Goal: Information Seeking & Learning: Learn about a topic

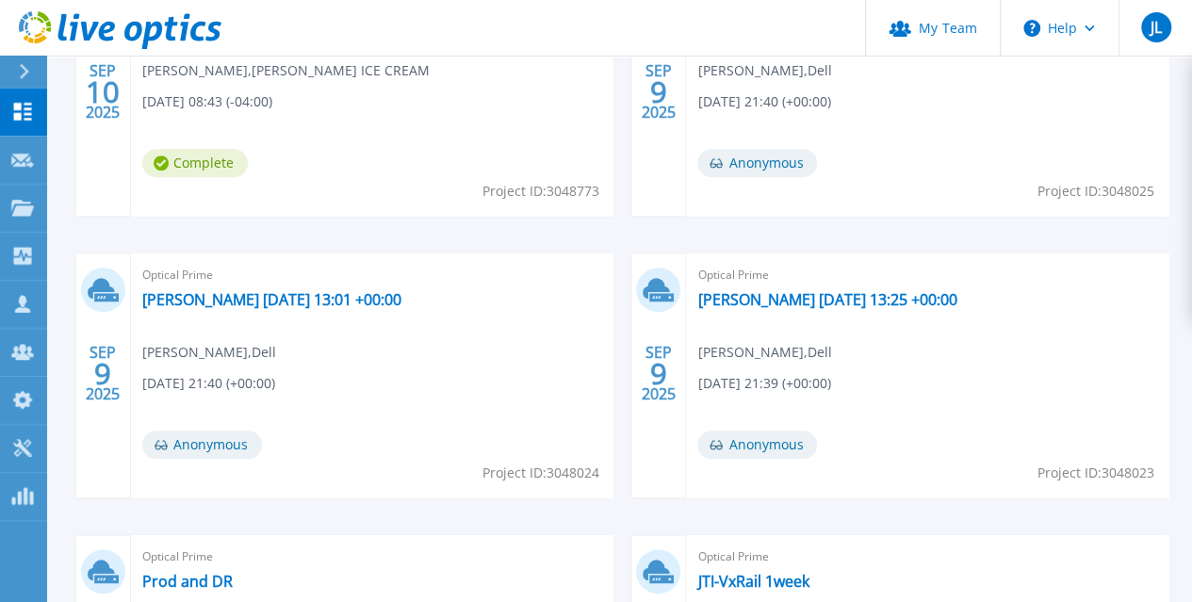
scroll to position [758, 0]
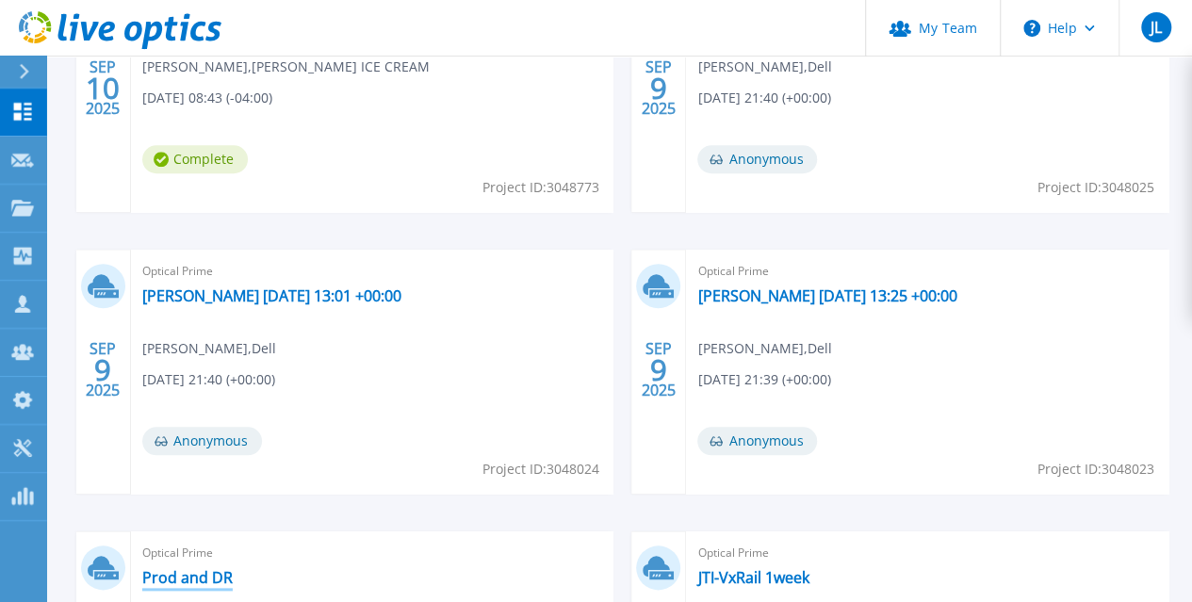
click at [233, 568] on link "Prod and DR" at bounding box center [187, 577] width 90 height 19
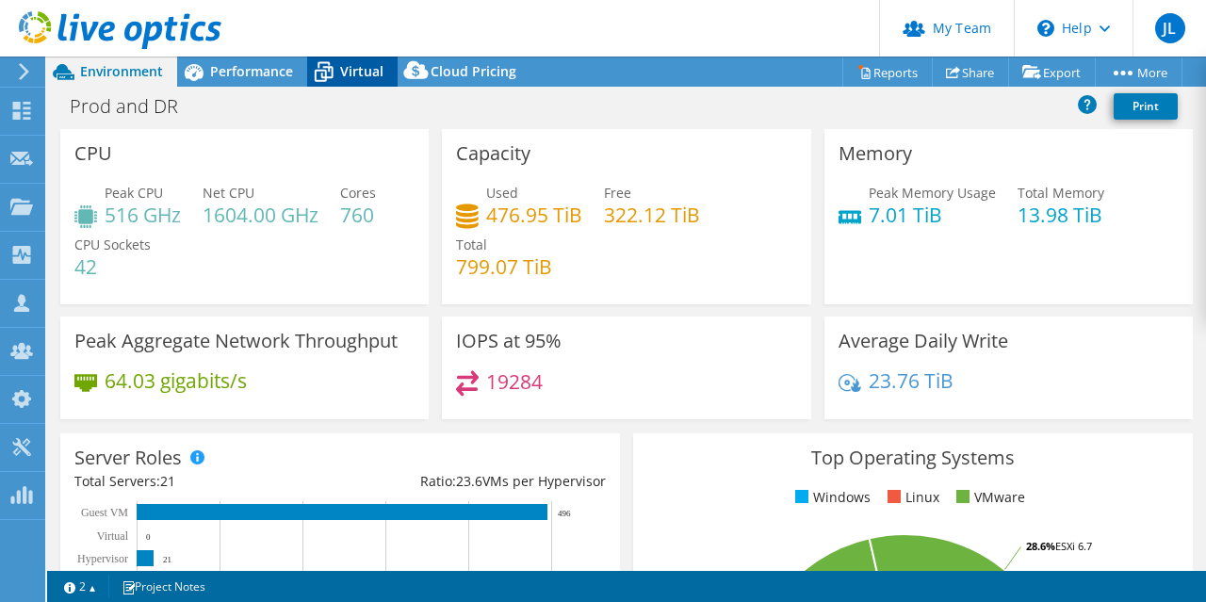
click at [356, 73] on span "Virtual" at bounding box center [361, 71] width 43 height 18
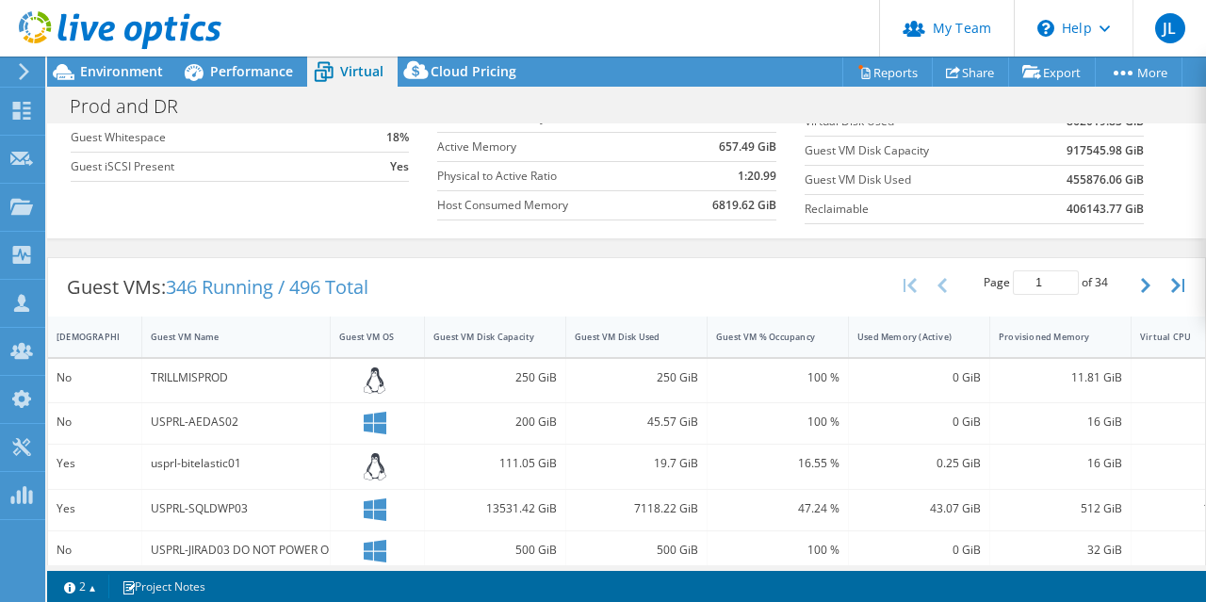
scroll to position [377, 0]
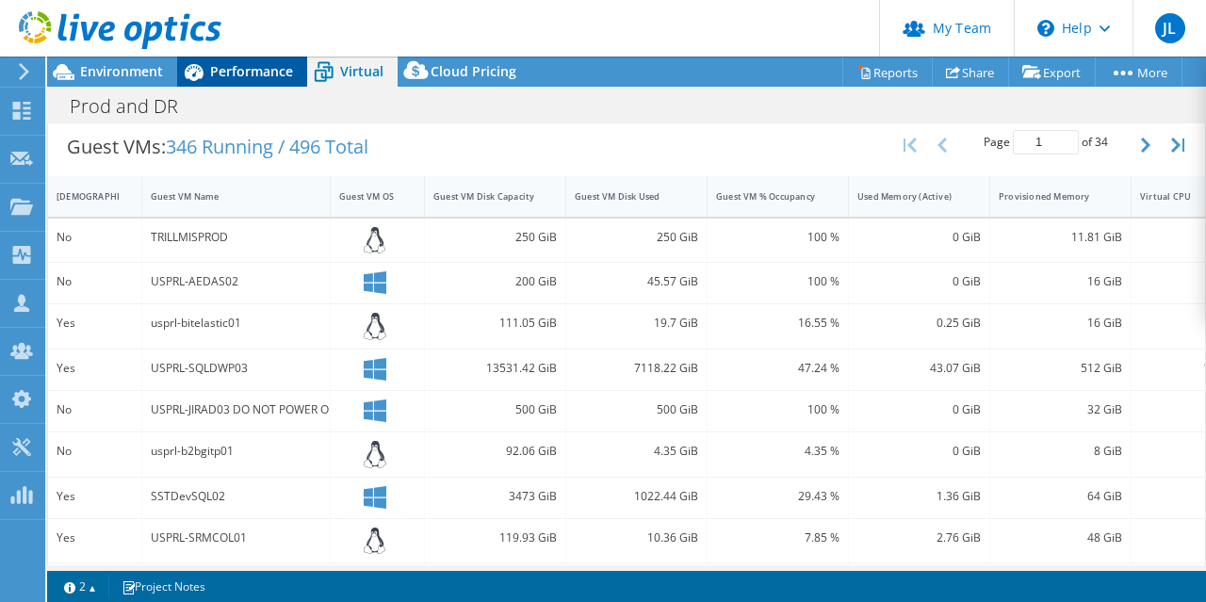
click at [204, 65] on icon at bounding box center [193, 72] width 33 height 33
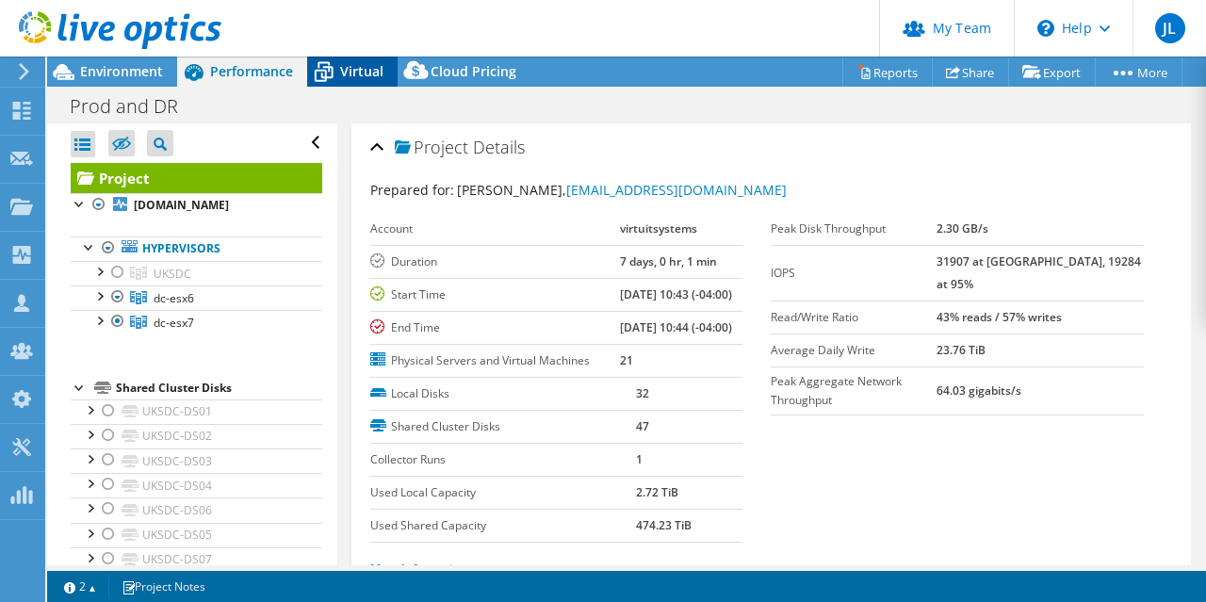
click at [339, 76] on icon at bounding box center [323, 72] width 33 height 33
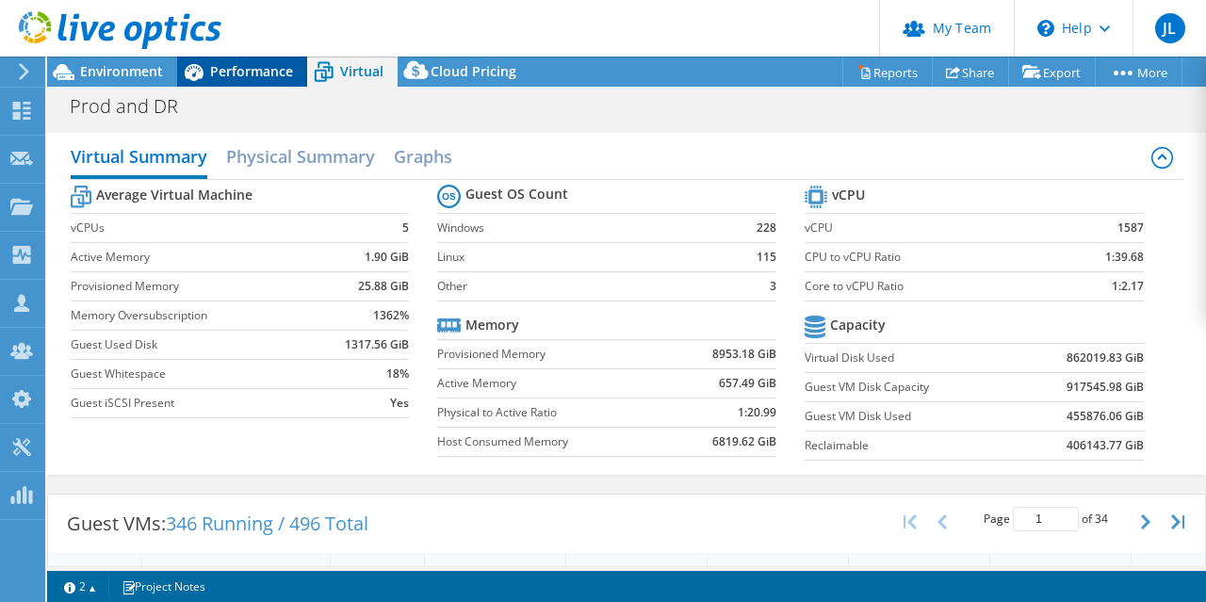
click at [226, 76] on span "Performance" at bounding box center [251, 71] width 83 height 18
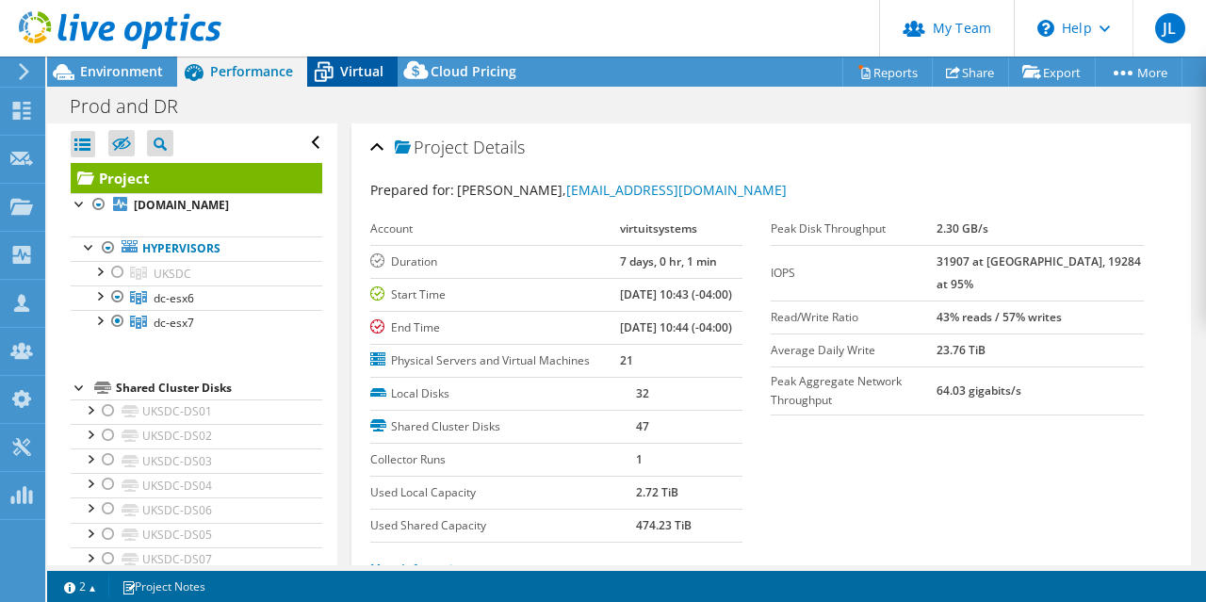
click at [367, 79] on span "Virtual" at bounding box center [361, 71] width 43 height 18
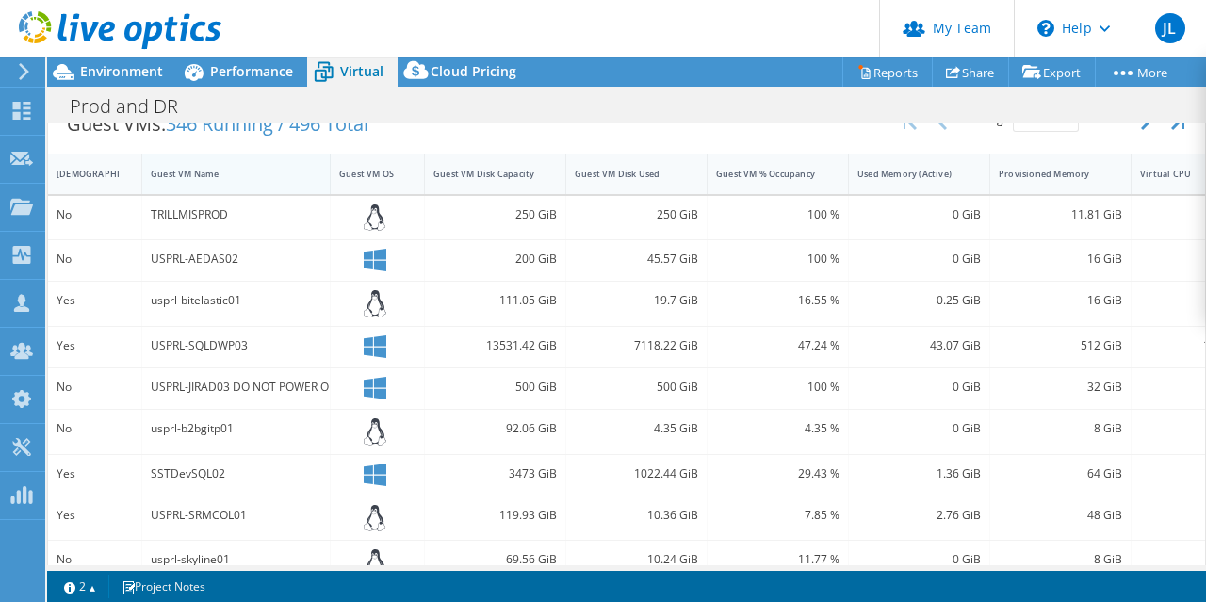
scroll to position [283, 0]
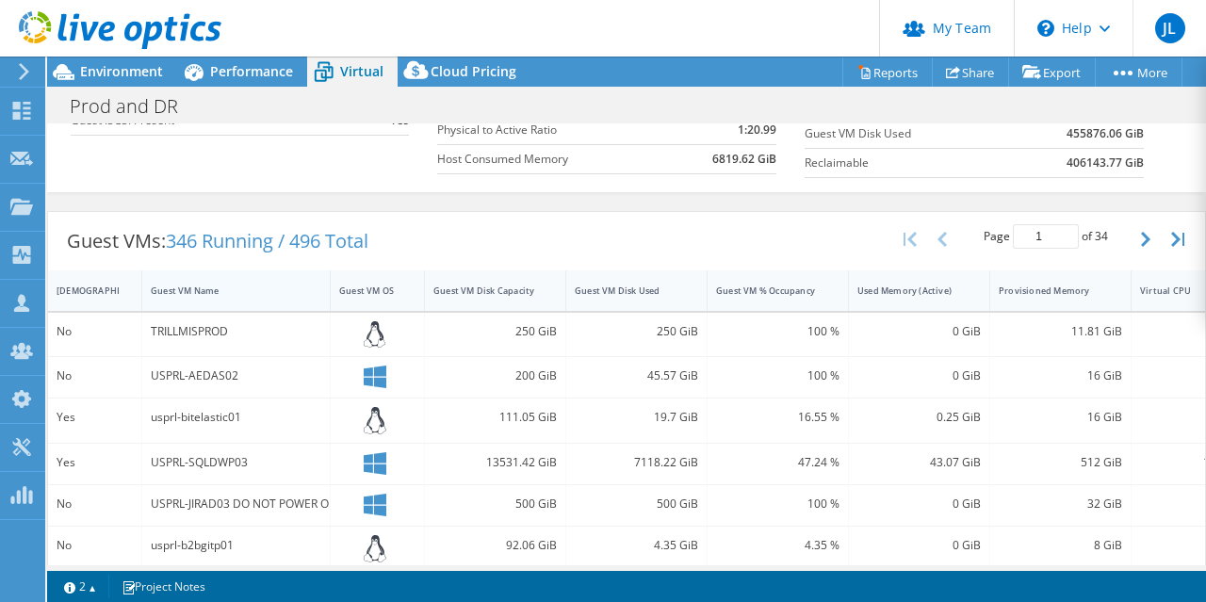
click at [193, 285] on div "Guest VM Name" at bounding box center [225, 291] width 148 height 12
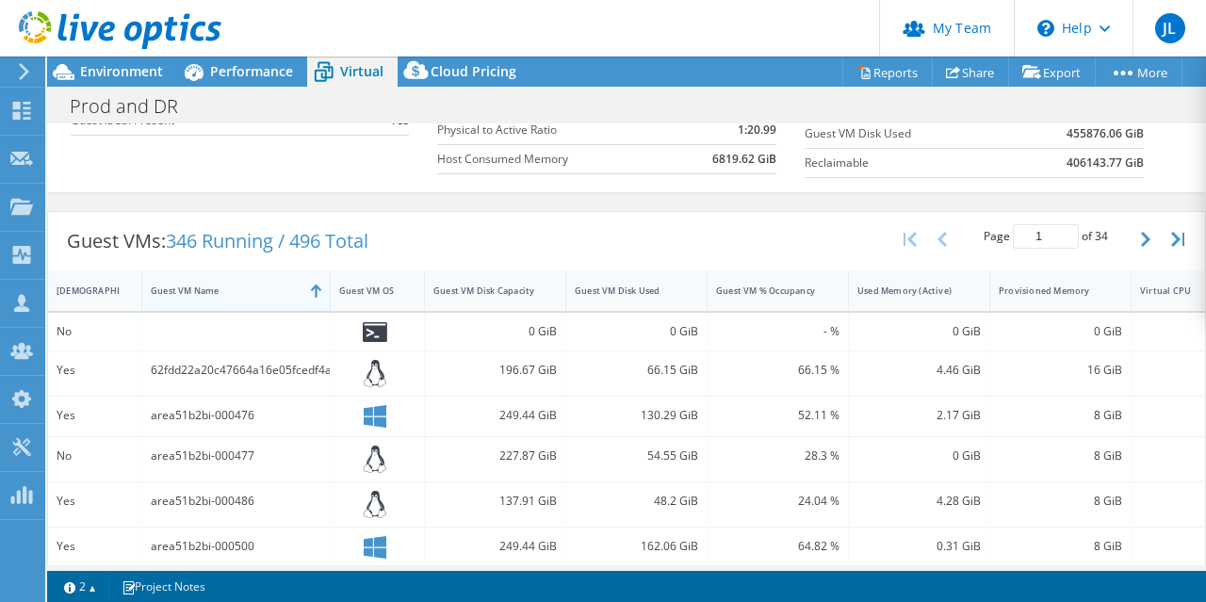
click at [203, 285] on div "Guest VM Name" at bounding box center [225, 291] width 148 height 12
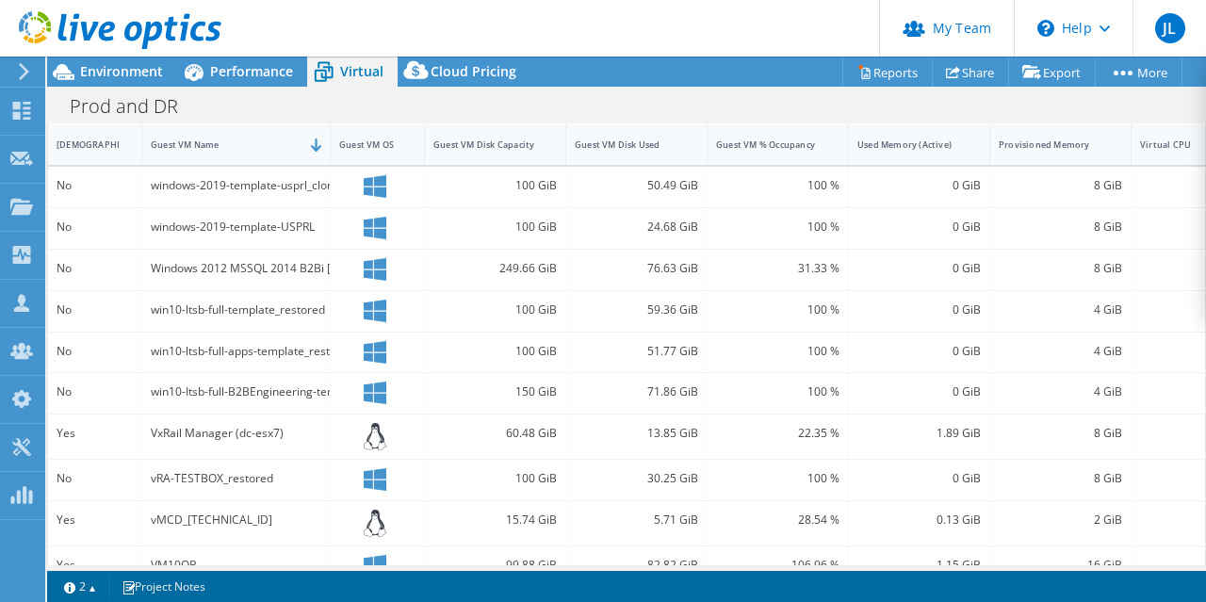
scroll to position [216, 0]
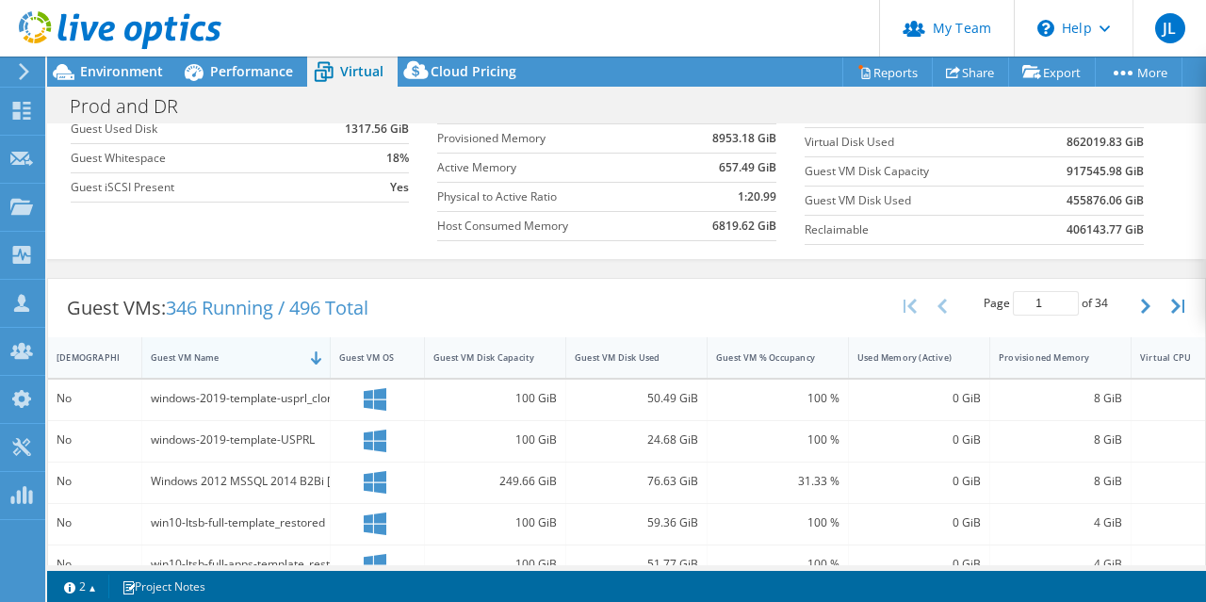
click at [218, 353] on div "Guest VM Name" at bounding box center [225, 357] width 148 height 12
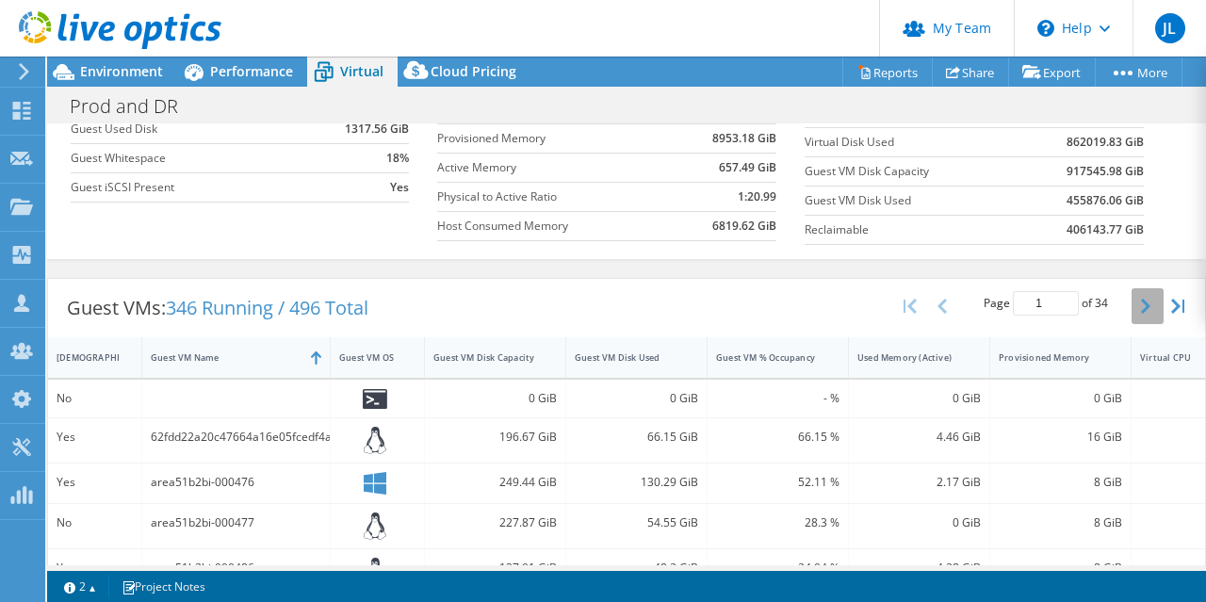
click at [1141, 306] on icon "button" at bounding box center [1145, 306] width 9 height 15
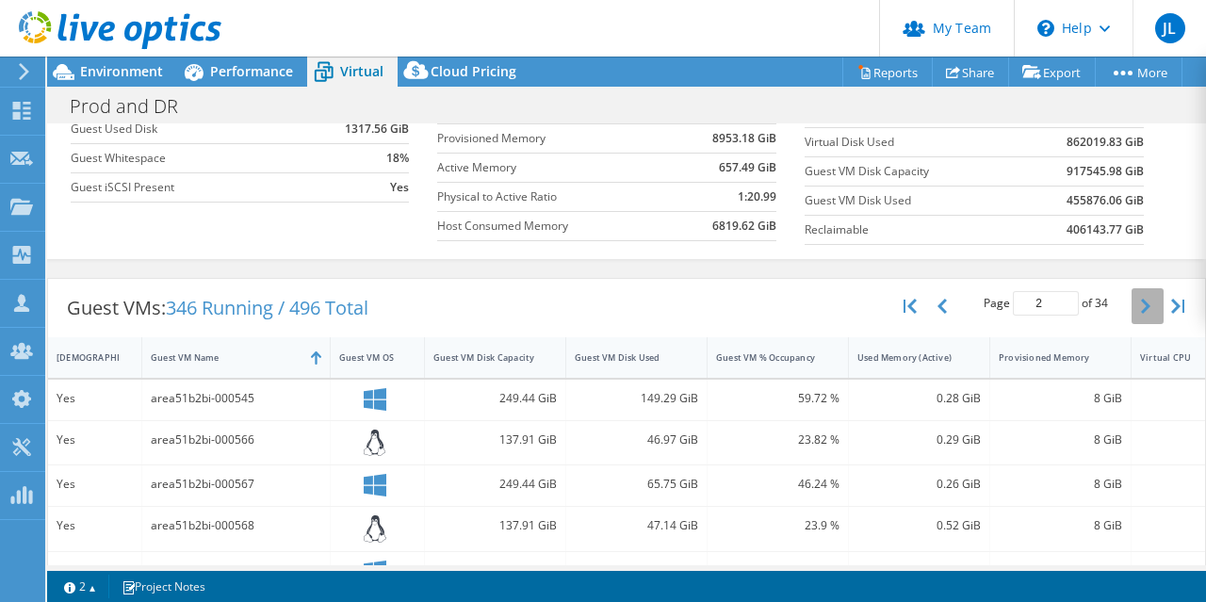
click at [1141, 308] on icon "button" at bounding box center [1145, 306] width 9 height 15
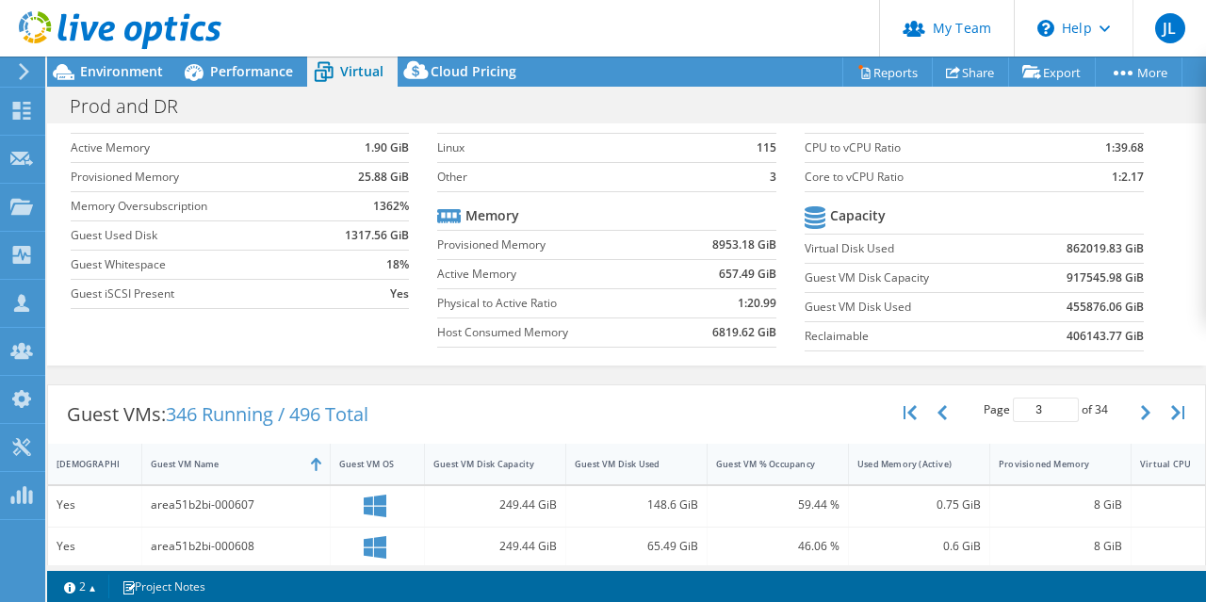
scroll to position [107, 0]
click at [1132, 412] on button "button" at bounding box center [1148, 415] width 32 height 36
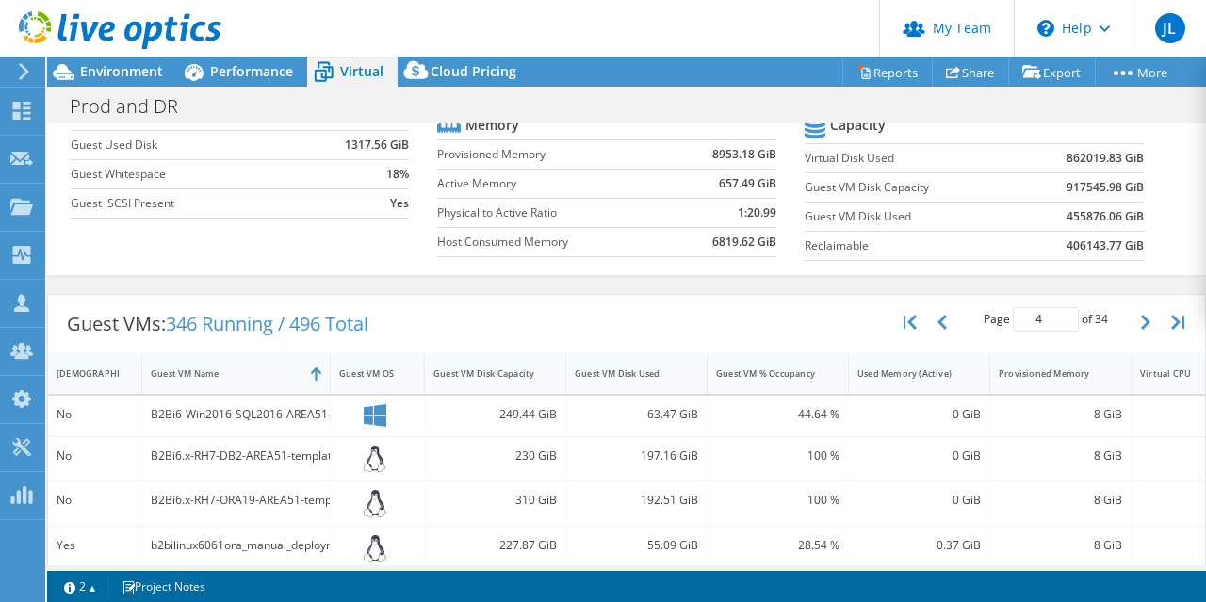
scroll to position [283, 0]
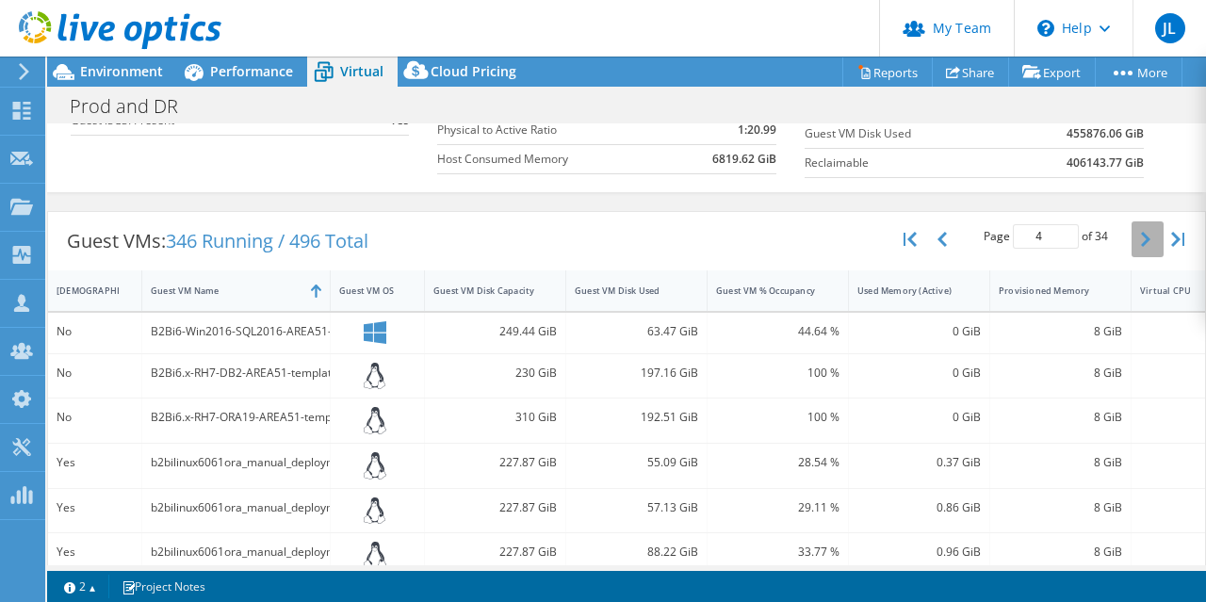
click at [1141, 239] on icon "button" at bounding box center [1145, 239] width 9 height 15
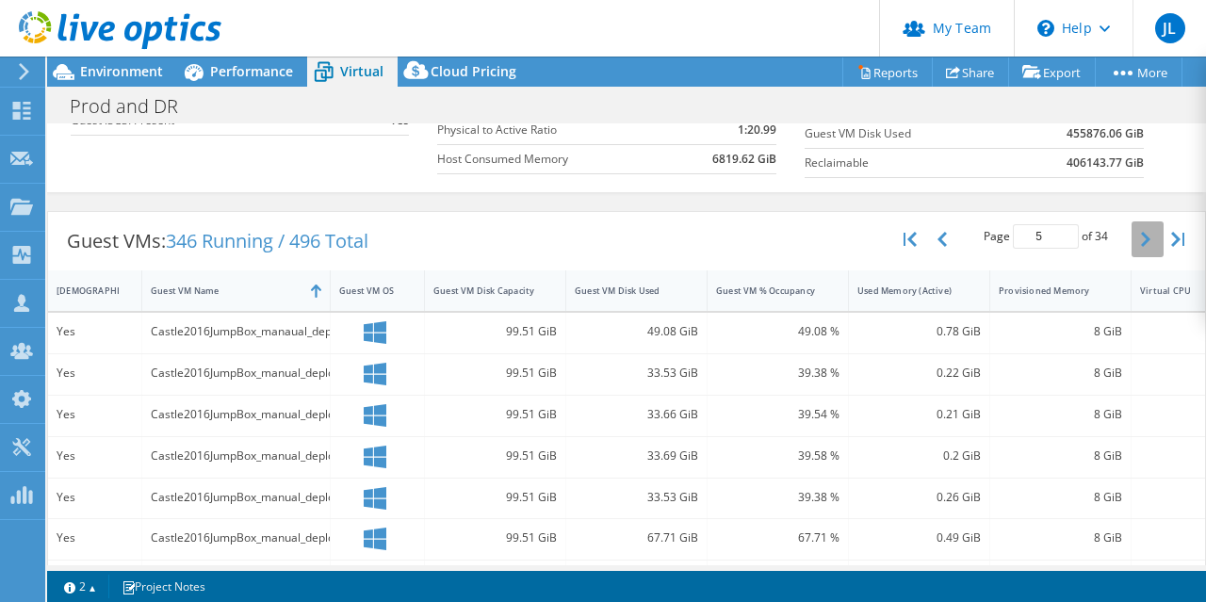
click at [1141, 239] on icon "button" at bounding box center [1145, 239] width 9 height 15
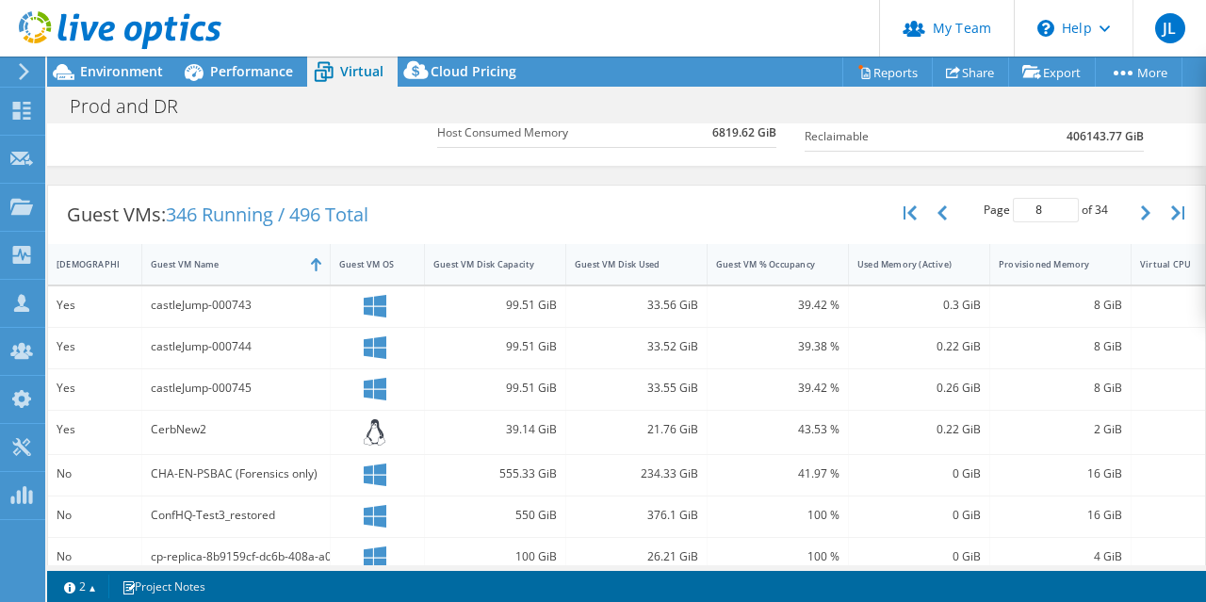
scroll to position [300, 0]
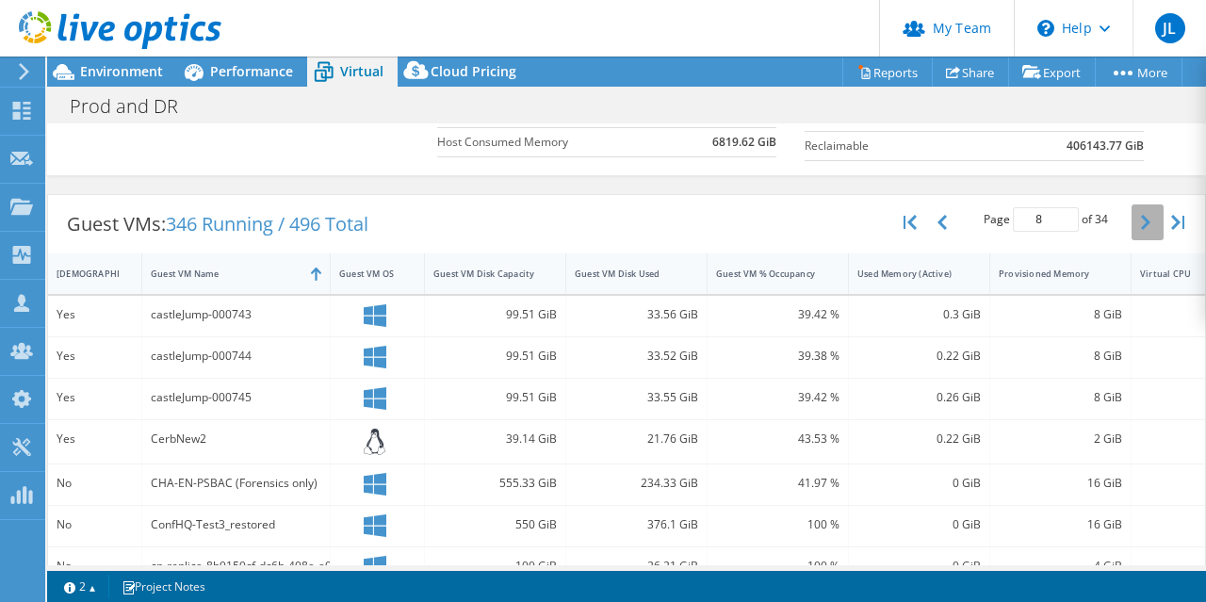
click at [1132, 214] on button "button" at bounding box center [1148, 222] width 32 height 36
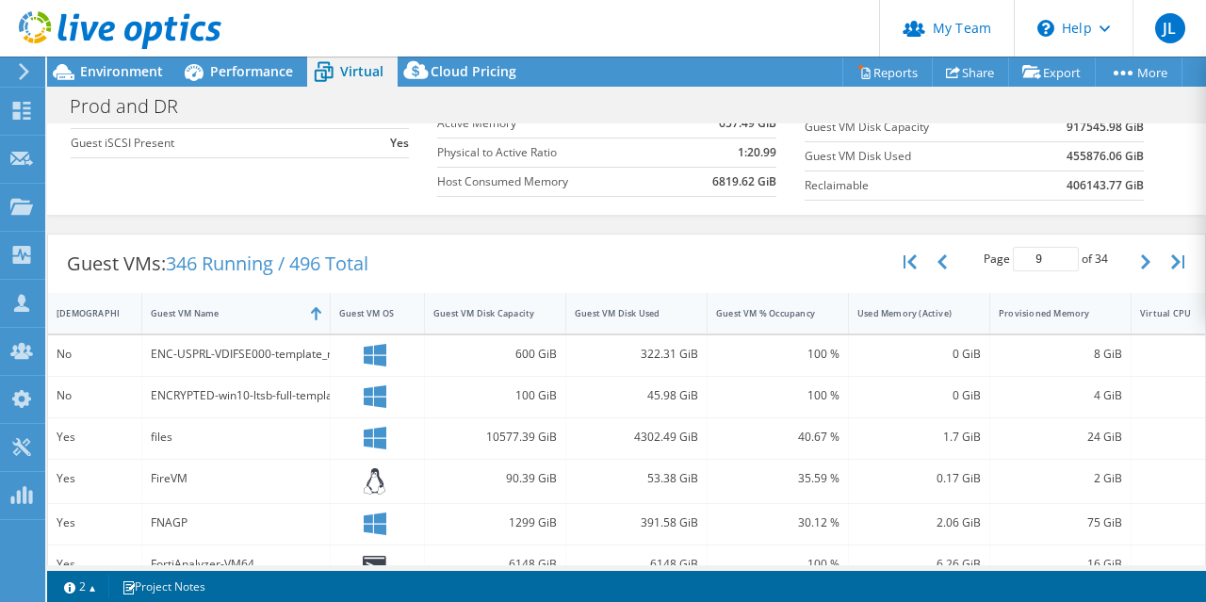
scroll to position [200, 0]
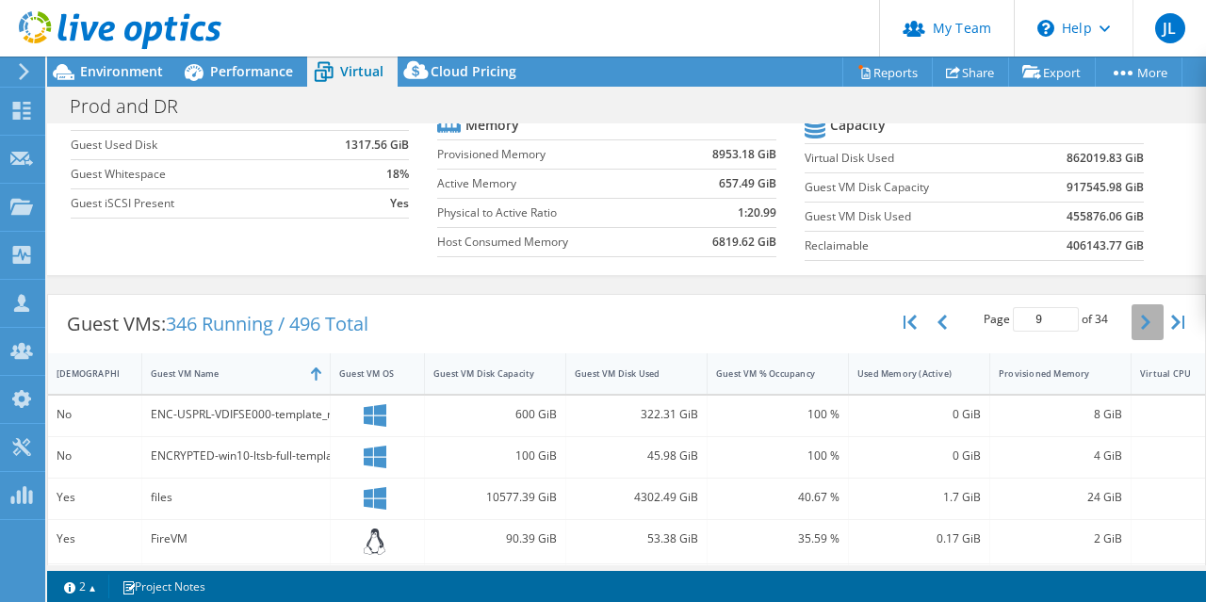
click at [1141, 315] on icon "button" at bounding box center [1145, 322] width 9 height 15
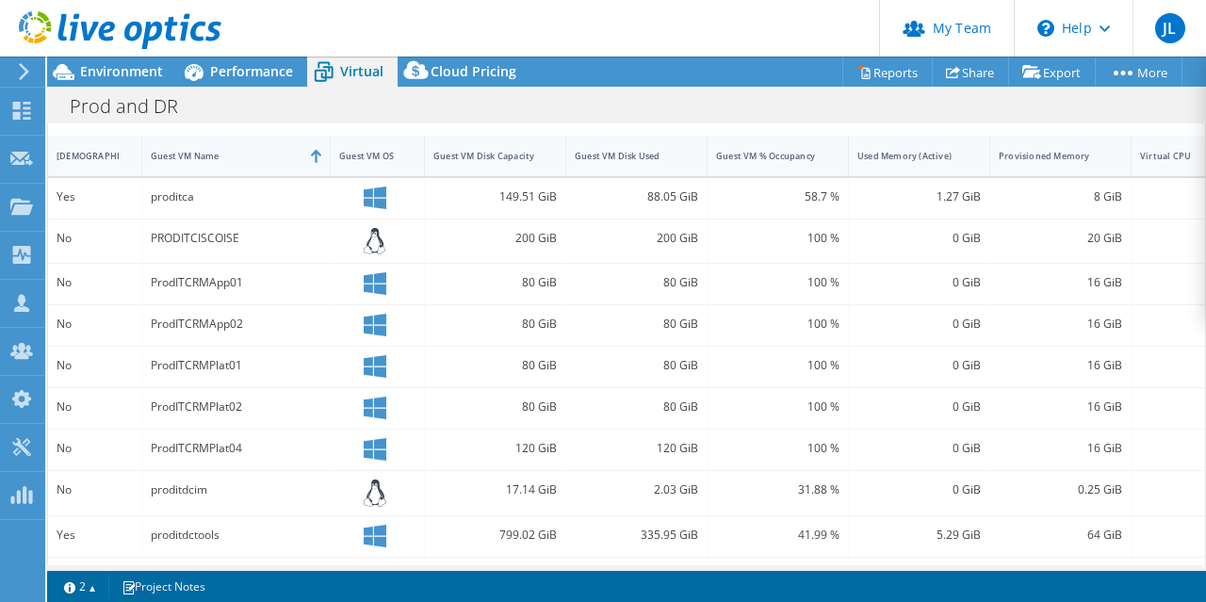
scroll to position [388, 0]
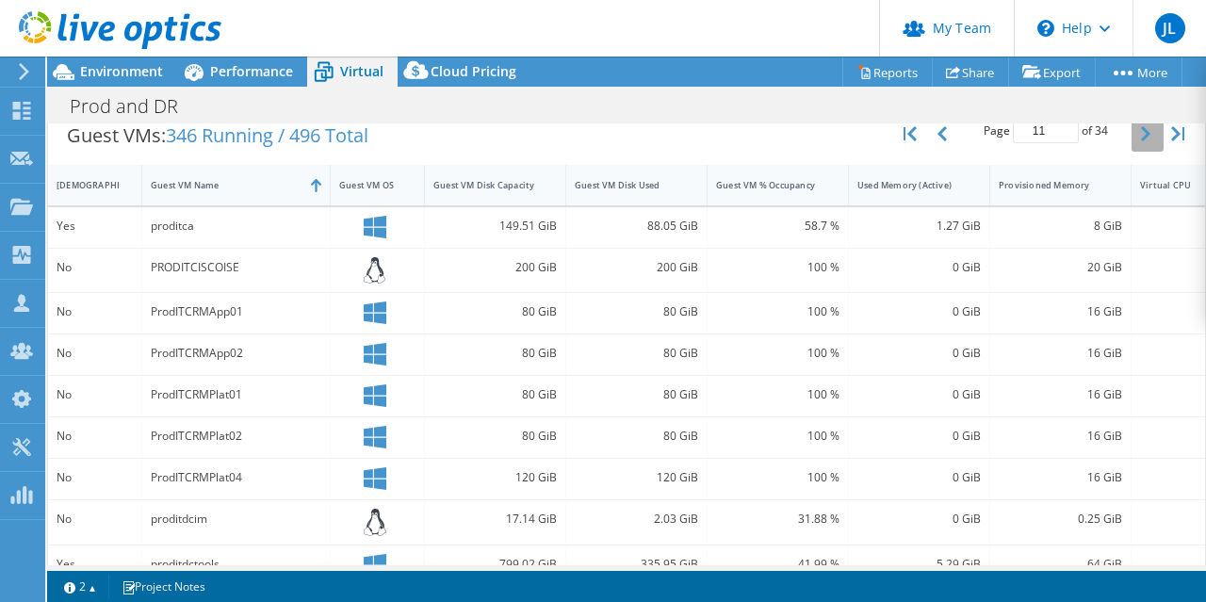
click at [1141, 136] on icon "button" at bounding box center [1145, 133] width 9 height 15
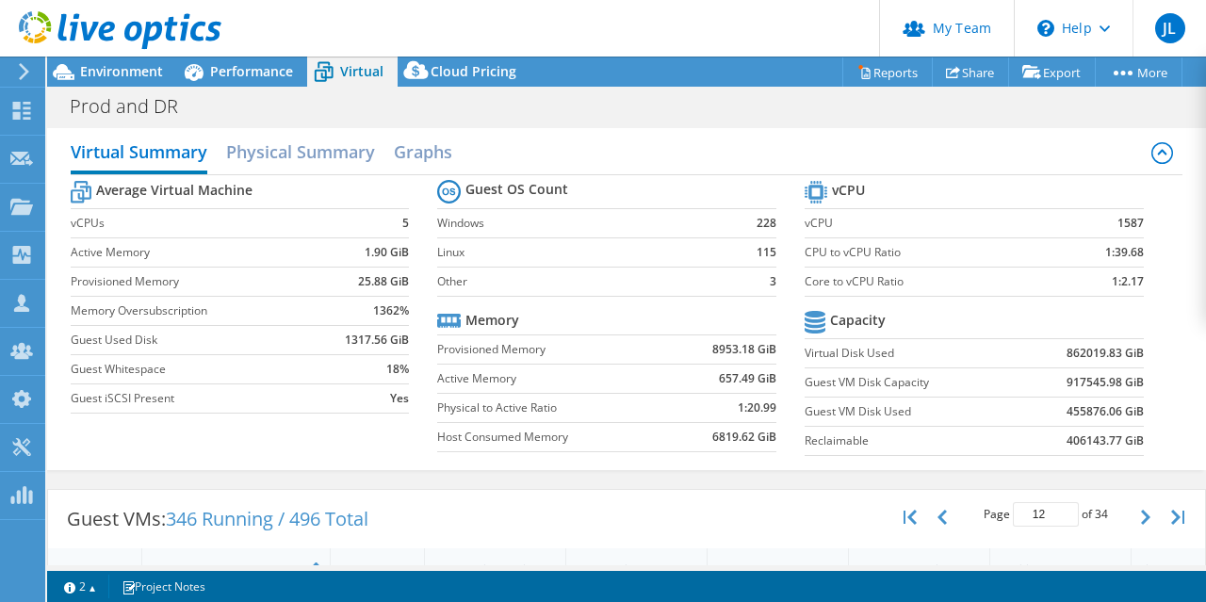
scroll to position [0, 0]
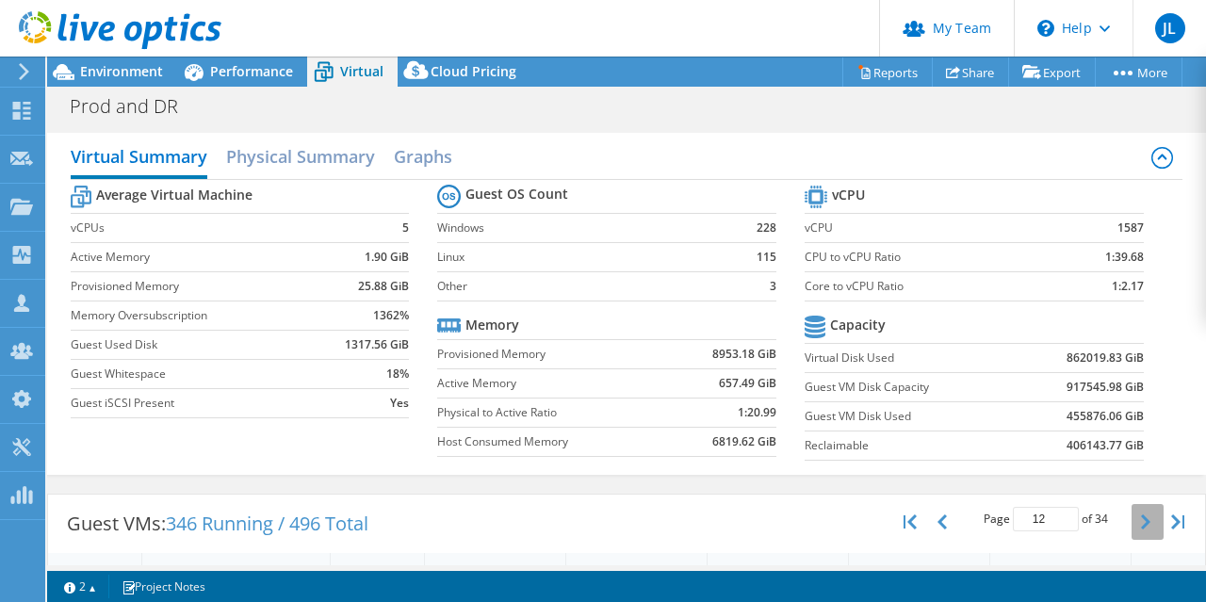
click at [1147, 529] on button "button" at bounding box center [1148, 522] width 32 height 36
click at [1138, 525] on button "button" at bounding box center [1148, 522] width 32 height 36
click at [1137, 525] on button "button" at bounding box center [1148, 522] width 32 height 36
type input "15"
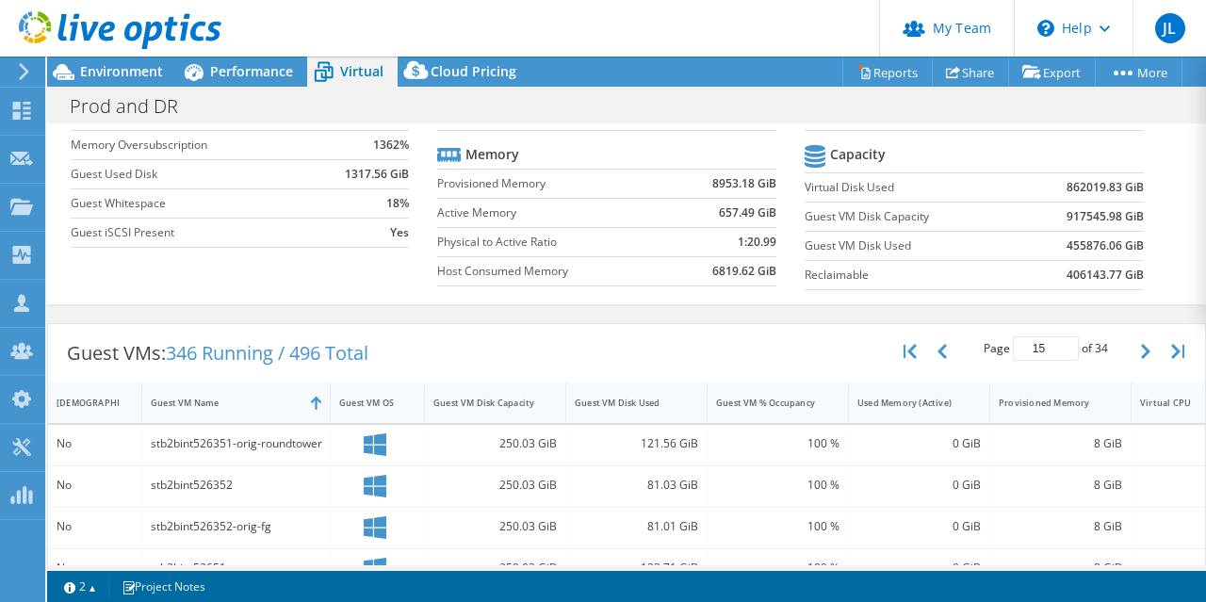
scroll to position [132, 0]
